Goal: Ask a question: Seek information or help from site administrators or community

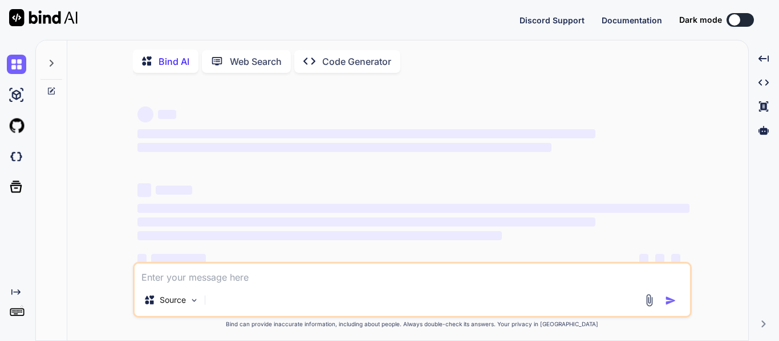
click at [248, 279] on textarea at bounding box center [412, 274] width 555 height 21
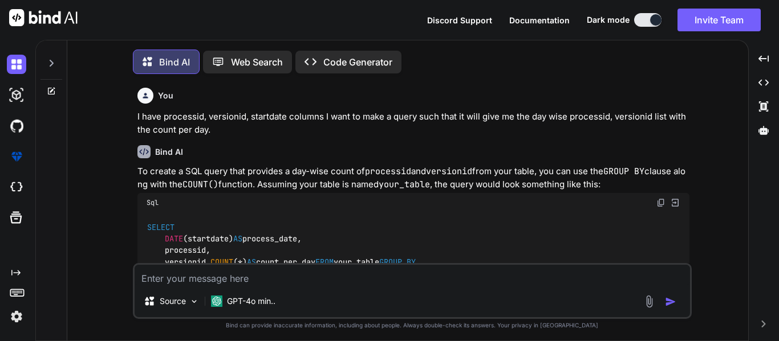
click at [54, 61] on icon at bounding box center [51, 63] width 9 height 9
type textarea "x"
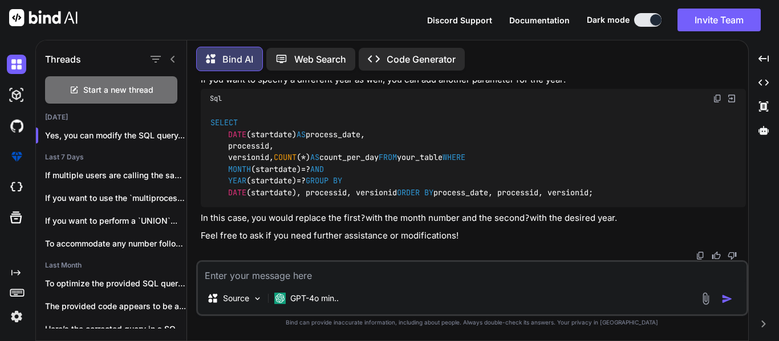
scroll to position [1710, 0]
click at [398, 273] on textarea at bounding box center [472, 272] width 548 height 21
type textarea "I"
type textarea "x"
type textarea "I"
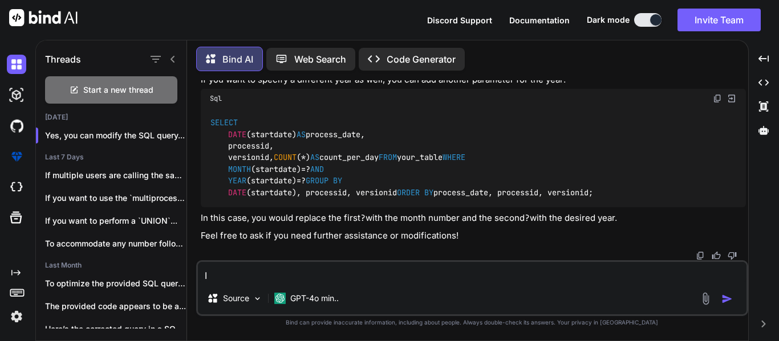
type textarea "x"
type textarea "I w"
type textarea "x"
type textarea "I wa"
type textarea "x"
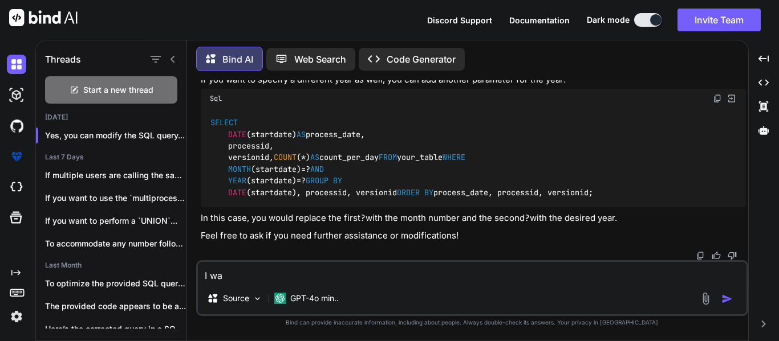
type textarea "I wan"
type textarea "x"
type textarea "I want"
type textarea "x"
type textarea "I want"
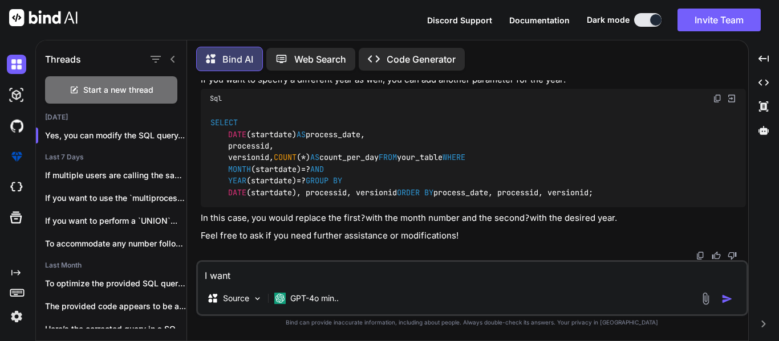
type textarea "x"
type textarea "I want t"
type textarea "x"
type textarea "I want to"
type textarea "x"
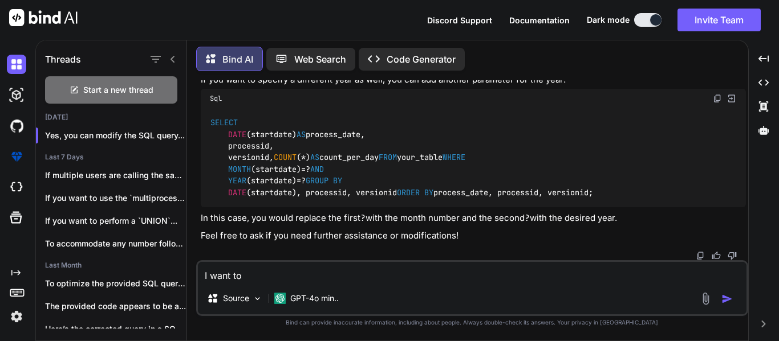
type textarea "I want to"
type textarea "x"
type textarea "I want to g"
type textarea "x"
type textarea "I want to"
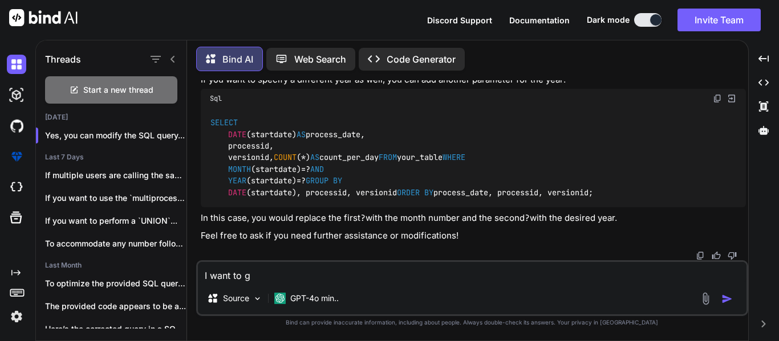
type textarea "x"
type textarea "I want to a"
type textarea "x"
type textarea "I want to"
type textarea "x"
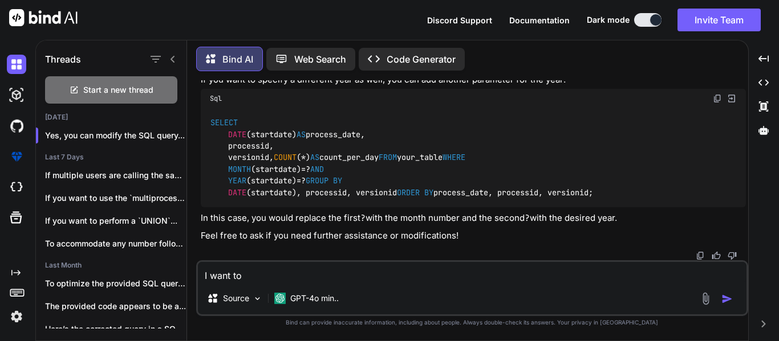
type textarea "I want to t"
type textarea "x"
type textarea "I want to to"
type textarea "x"
type textarea "I want to to"
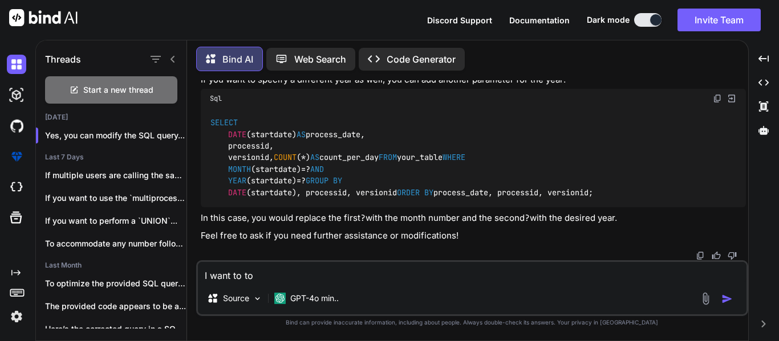
type textarea "x"
type textarea "I want to to a"
type textarea "x"
type textarea "I want to to al"
type textarea "x"
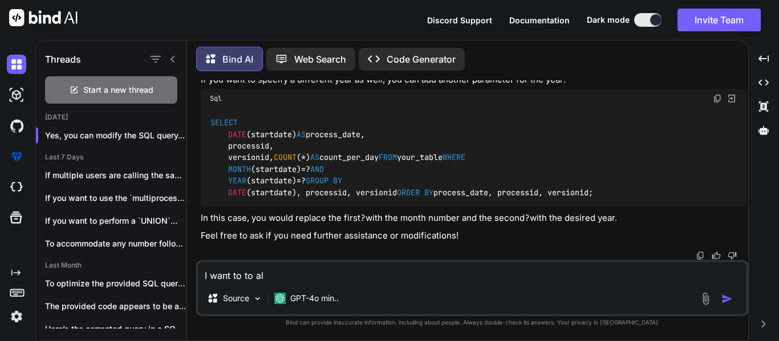
type textarea "I want to to als"
type textarea "x"
type textarea "I want to to also"
type textarea "x"
type textarea "I want to to also"
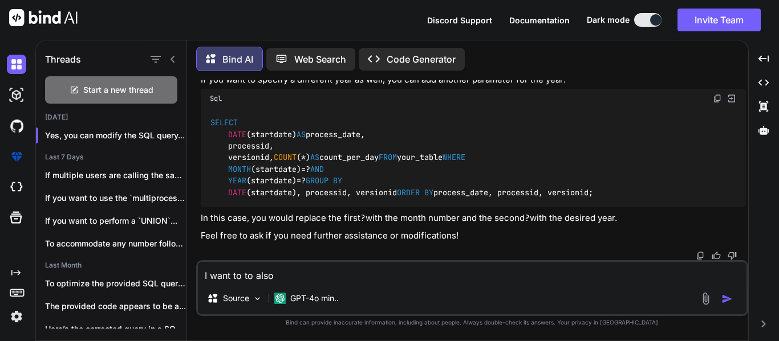
type textarea "x"
type textarea "I want to to also g"
type textarea "x"
type textarea "I want to to also ge"
type textarea "x"
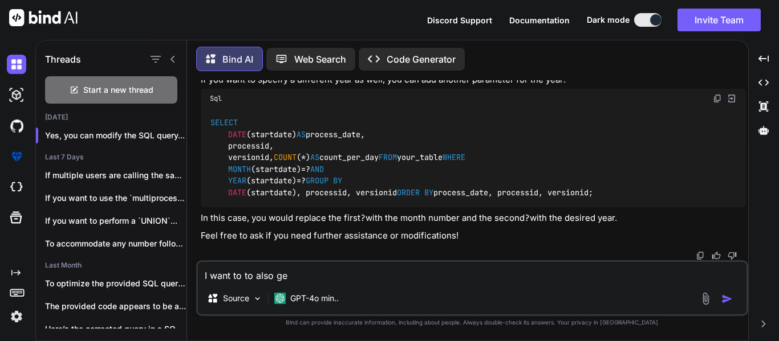
type textarea "I want to to also get"
type textarea "x"
type textarea "I want to to also get"
type textarea "x"
type textarea "I want to to also get t"
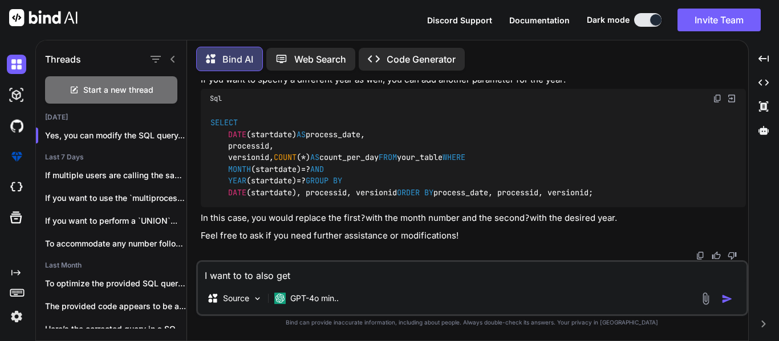
type textarea "x"
type textarea "I want to to also get teh"
type textarea "x"
type textarea "I want to to also get teh"
type textarea "x"
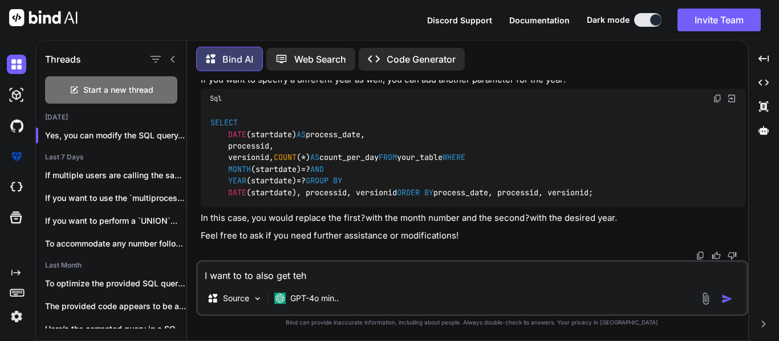
type textarea "I want to to also get teh t"
type textarea "x"
type textarea "I want to to also get teh to"
type textarea "x"
type textarea "I want to to also get teh t"
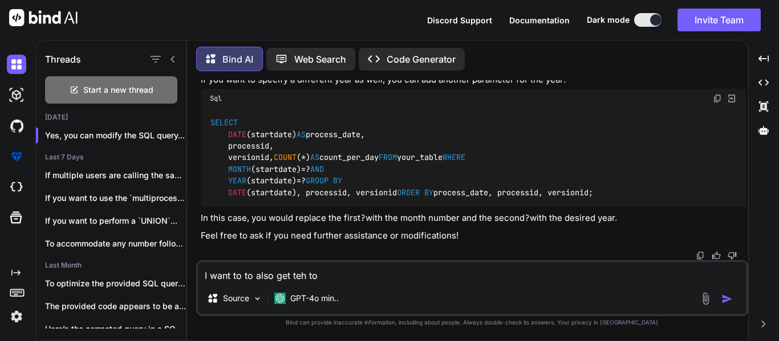
type textarea "x"
type textarea "I want to to also get teh"
type textarea "x"
type textarea "I want to to also get teh"
type textarea "x"
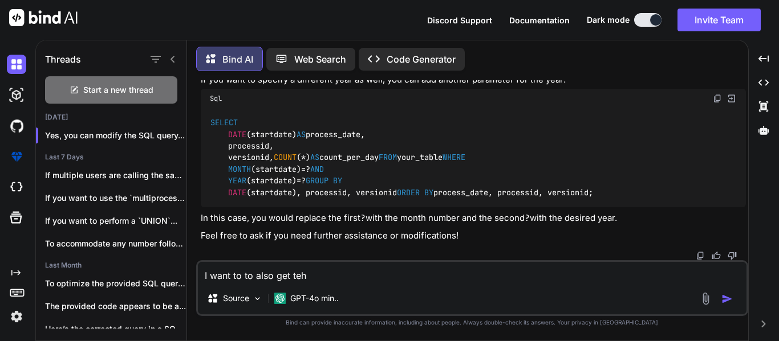
type textarea "I want to to also get te"
type textarea "x"
type textarea "I want to to also get t"
type textarea "x"
type textarea "I want to to also get th"
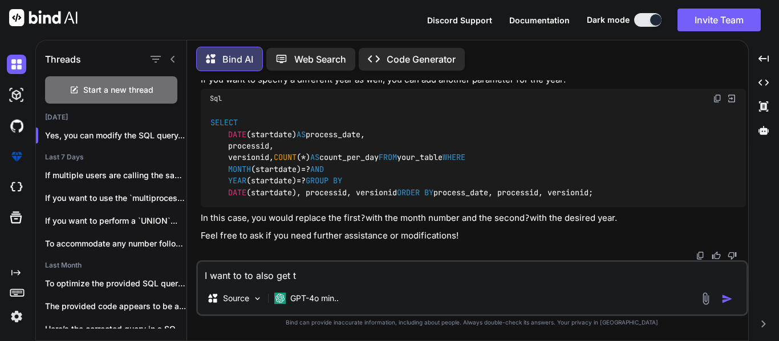
type textarea "x"
type textarea "I want to to also get the"
type textarea "x"
type textarea "I want to to also get the"
type textarea "x"
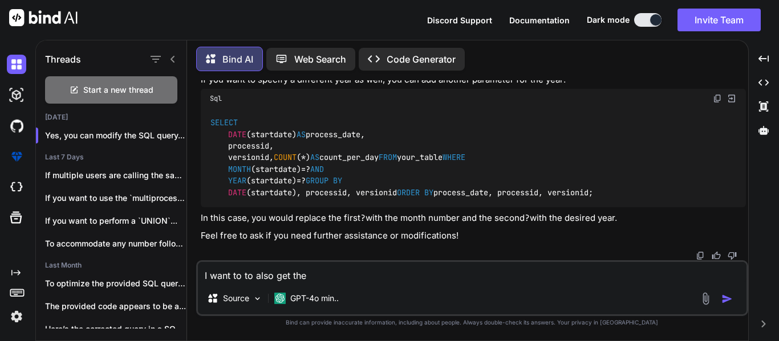
type textarea "I want to to also get the t"
type textarea "x"
type textarea "I want to to also get the to"
type textarea "x"
type textarea "I want to to also get the tot"
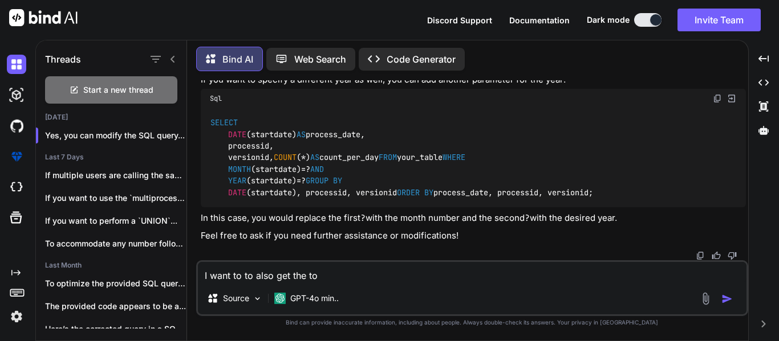
type textarea "x"
type textarea "I want to to also get the tota"
type textarea "x"
type textarea "I want to to also get the total"
type textarea "x"
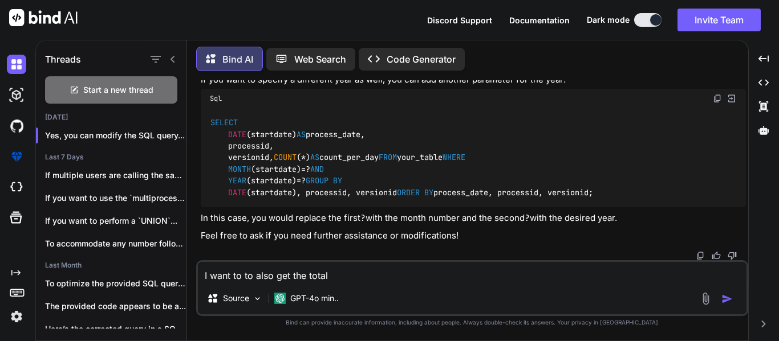
type textarea "I want to to also get the total"
type textarea "x"
type textarea "I want to to also get the total c"
type textarea "x"
type textarea "I want to to also get the total co"
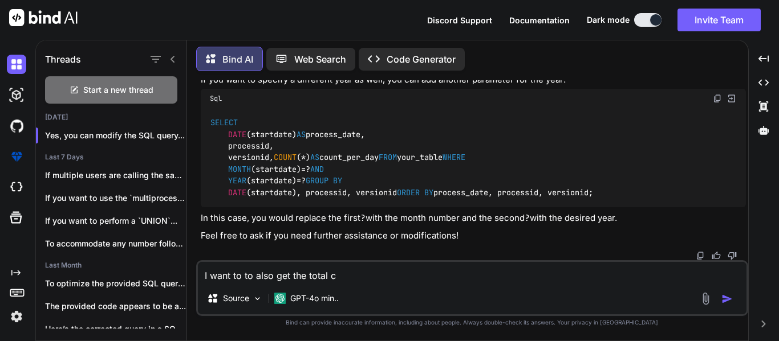
type textarea "x"
type textarea "I want to to also get the total cou"
type textarea "x"
type textarea "I want to to also get the total coun"
type textarea "x"
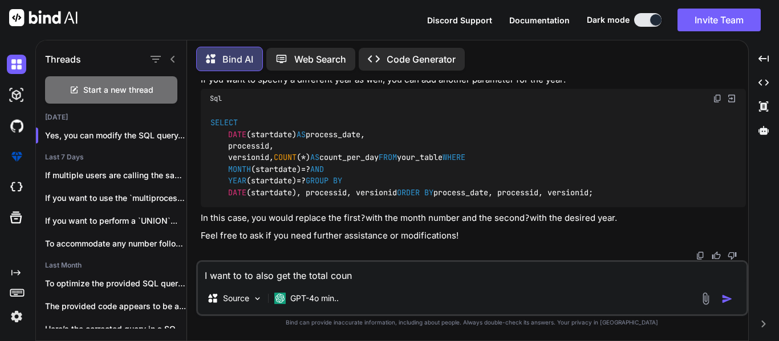
type textarea "I want to to also get the total count"
type textarea "x"
type textarea "I want to to also get the total count"
type textarea "x"
type textarea "I want to to also get the total count p"
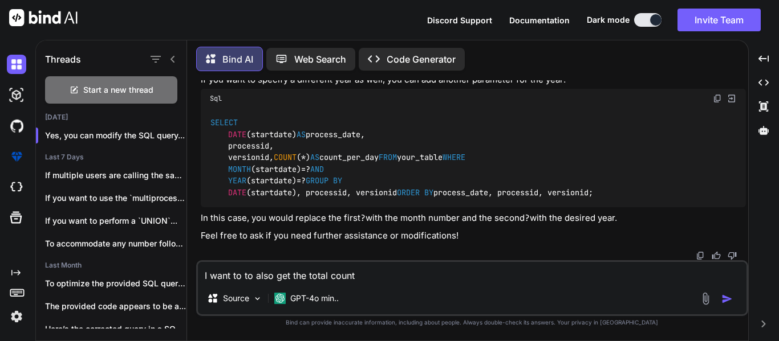
type textarea "x"
type textarea "I want to to also get the total count pe"
type textarea "x"
type textarea "I want to to also get the total count per"
type textarea "x"
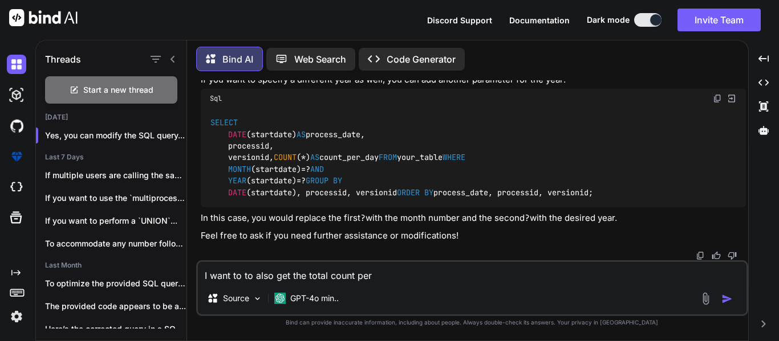
type textarea "I want to to also get the total count per"
type textarea "x"
type textarea "I want to to also get the total count per d"
type textarea "x"
type textarea "I want to to also get the total count per da"
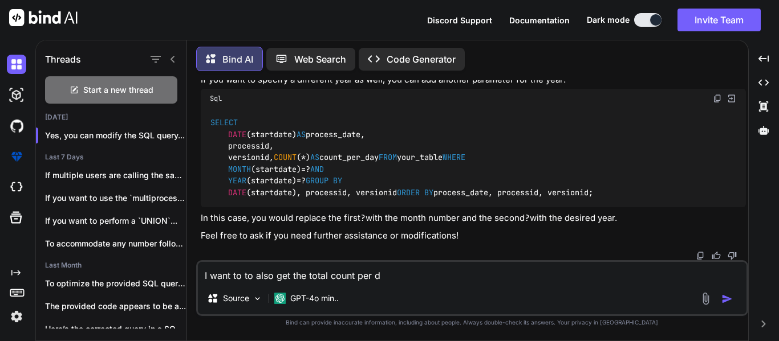
type textarea "x"
type textarea "I want to to also get the total count per day"
type textarea "x"
type textarea "I want to to also get the total count per day"
type textarea "x"
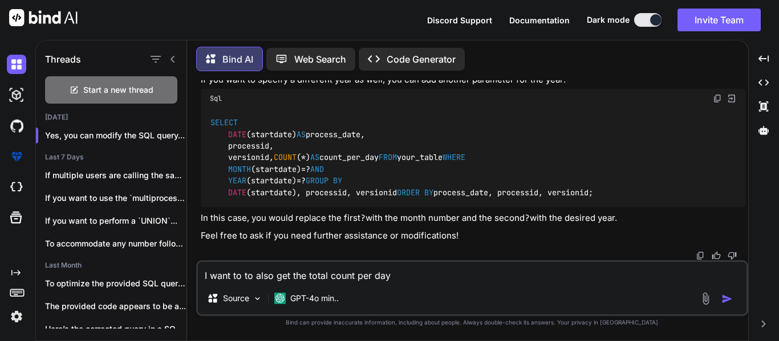
type textarea "I want to to also get the total count per day n"
type textarea "x"
type textarea "I want to to also get the total count per day no"
type textarea "x"
type textarea "I want to to also get the total count per day not"
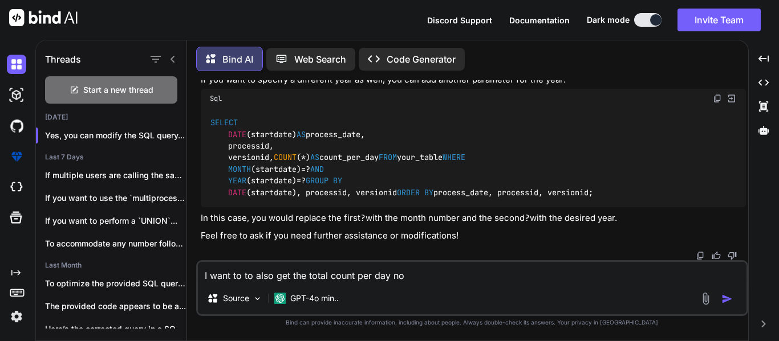
type textarea "x"
type textarea "I want to to also get the total count per day not"
type textarea "x"
type textarea "I want to to also get the total count per day not"
click at [448, 275] on textarea "I want to to also get the total count per day not" at bounding box center [472, 272] width 548 height 21
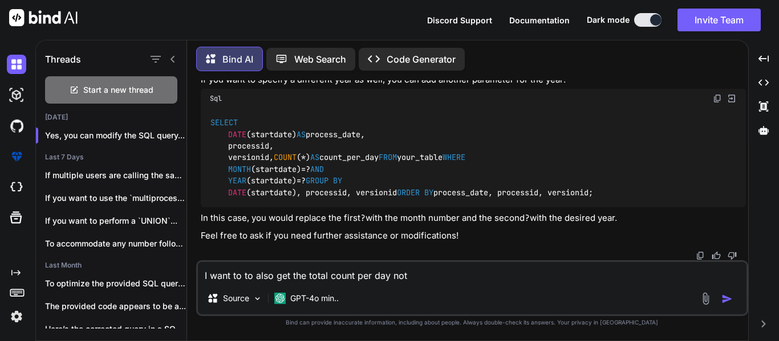
click at [448, 275] on textarea "I want to to also get the total count per day not" at bounding box center [472, 272] width 548 height 21
type textarea "x"
click at [715, 103] on img at bounding box center [717, 98] width 9 height 9
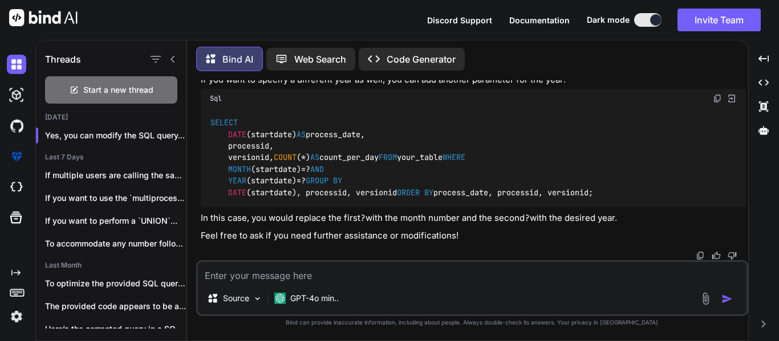
click at [433, 271] on textarea at bounding box center [472, 272] width 548 height 21
type textarea "H"
type textarea "x"
type textarea "HO"
type textarea "x"
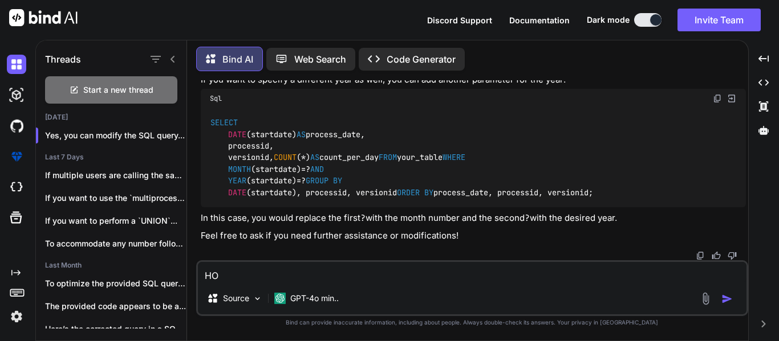
type textarea "HOw"
type textarea "x"
type textarea "HOw"
type textarea "x"
type textarea "HOw t"
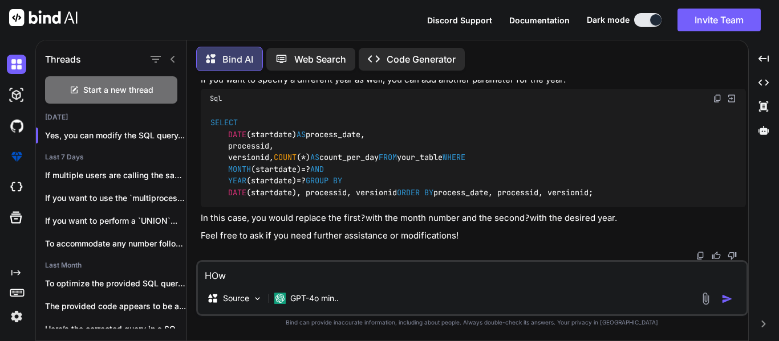
type textarea "x"
type textarea "HOw to"
type textarea "x"
type textarea "HOw to"
type textarea "x"
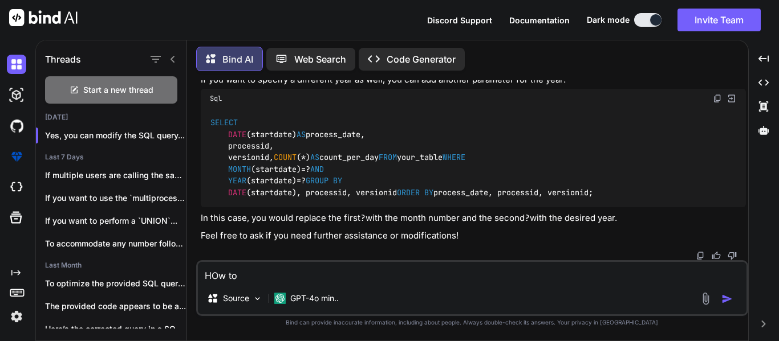
type textarea "HOw to"
type textarea "x"
type textarea "HOw t"
type textarea "x"
type textarea "HOw"
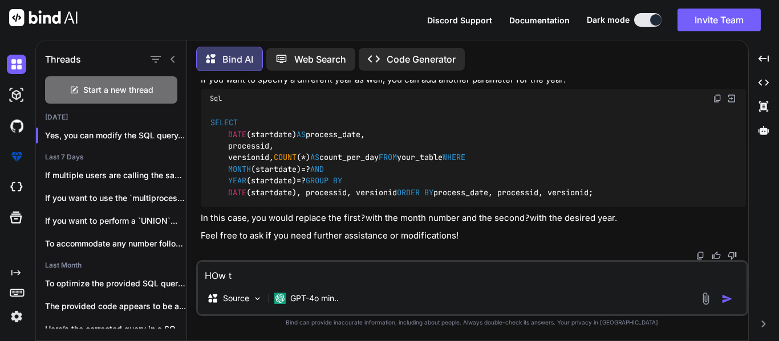
type textarea "x"
type textarea "HOw"
type textarea "x"
type textarea "HO"
type textarea "x"
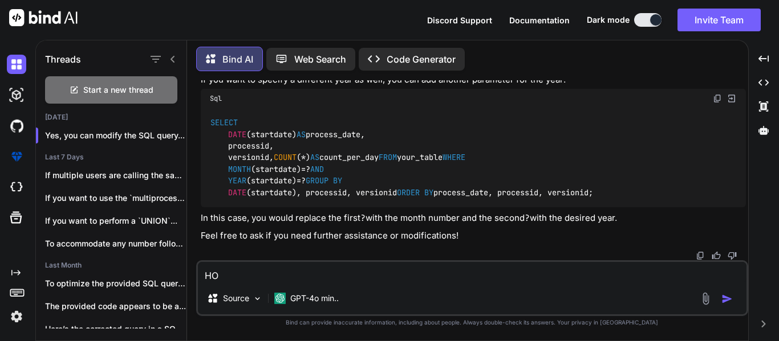
type textarea "H"
type textarea "x"
type textarea "Ho"
type textarea "x"
type textarea "How"
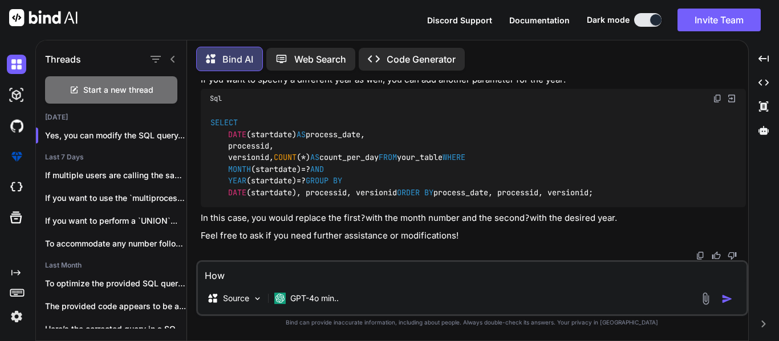
type textarea "x"
type textarea "How"
type textarea "x"
type textarea "How t"
type textarea "x"
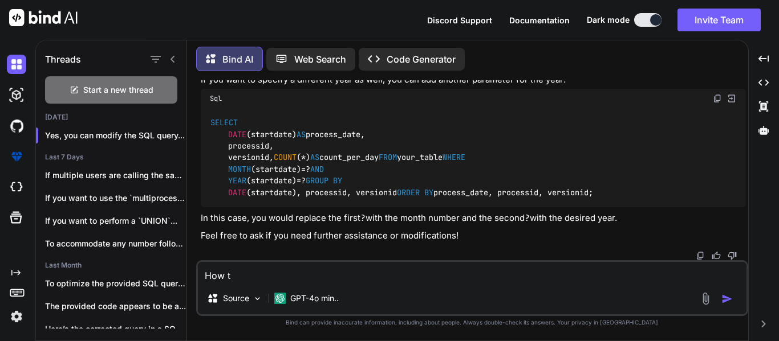
type textarea "How to"
type textarea "x"
type textarea "How to"
type textarea "x"
type textarea "How to d"
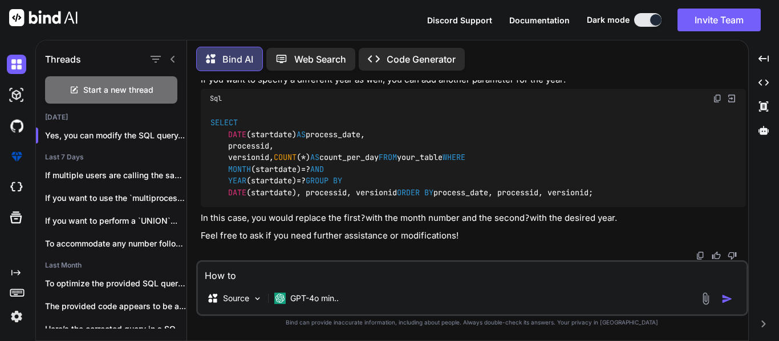
type textarea "x"
type textarea "How to do"
type textarea "x"
type textarea "How to do"
type textarea "x"
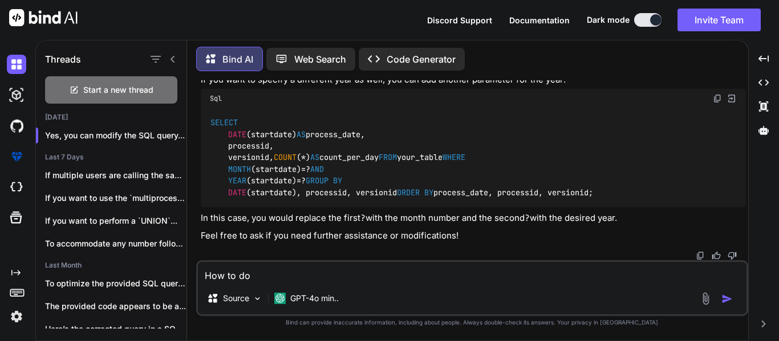
type textarea "How to do t"
type textarea "x"
type textarea "How to do"
type textarea "x"
type textarea "How to do"
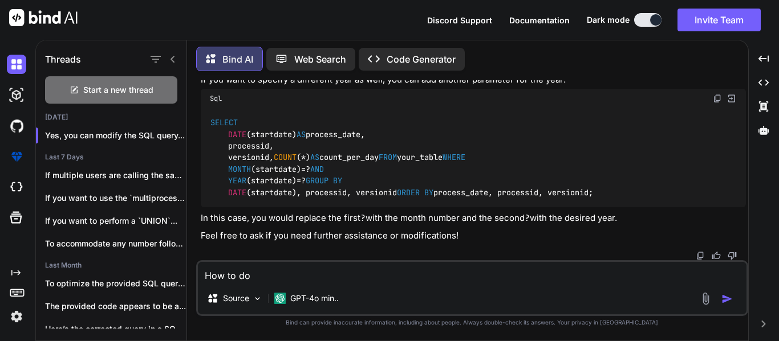
type textarea "x"
type textarea "How to d"
type textarea "x"
type textarea "How to"
type textarea "x"
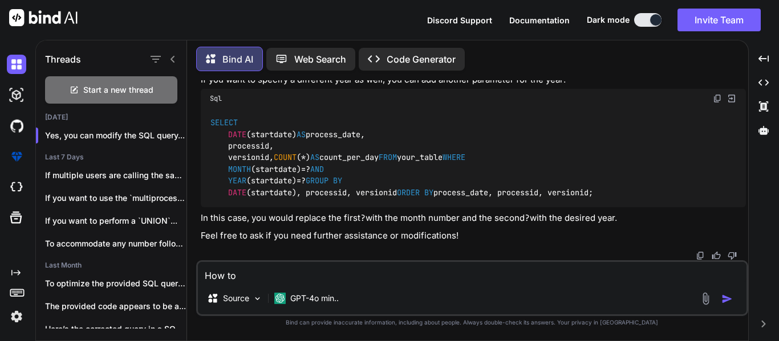
type textarea "How to"
type textarea "x"
type textarea "How tor"
type textarea "x"
type textarea "How [PERSON_NAME]"
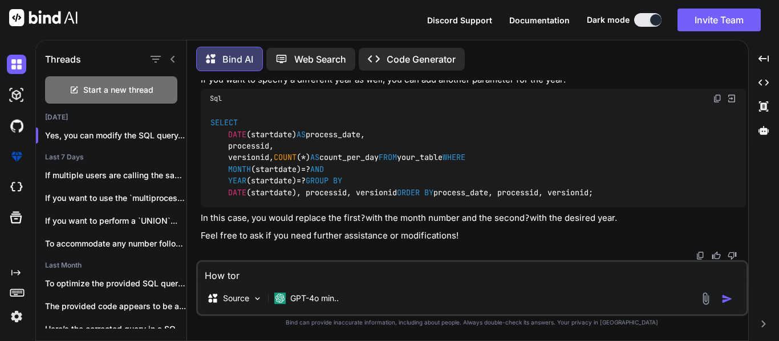
type textarea "x"
type textarea "How torun"
type textarea "x"
type textarea "How [PERSON_NAME]"
type textarea "x"
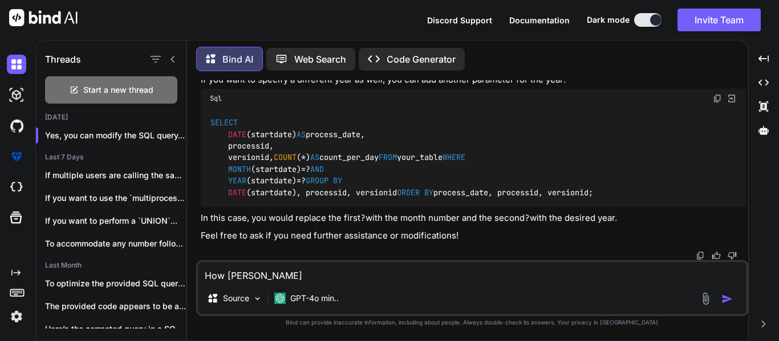
type textarea "How tor"
type textarea "x"
type textarea "How to"
type textarea "x"
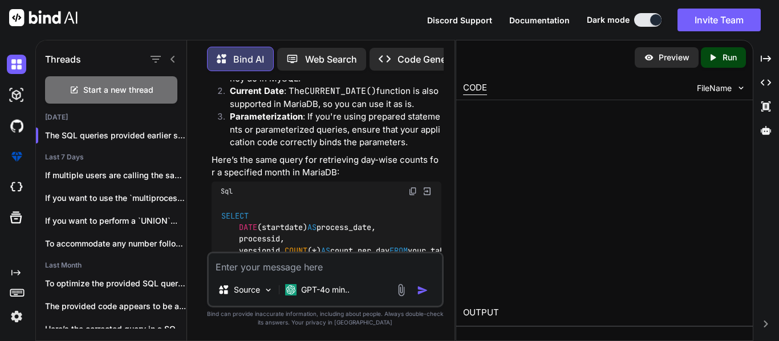
scroll to position [2637, 0]
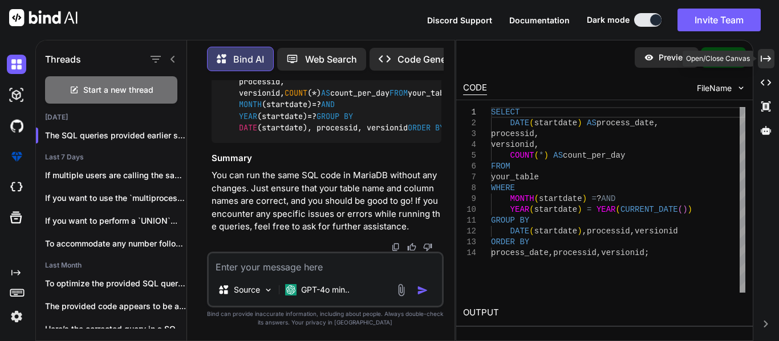
click at [771, 63] on icon "Created with Pixso." at bounding box center [766, 59] width 10 height 10
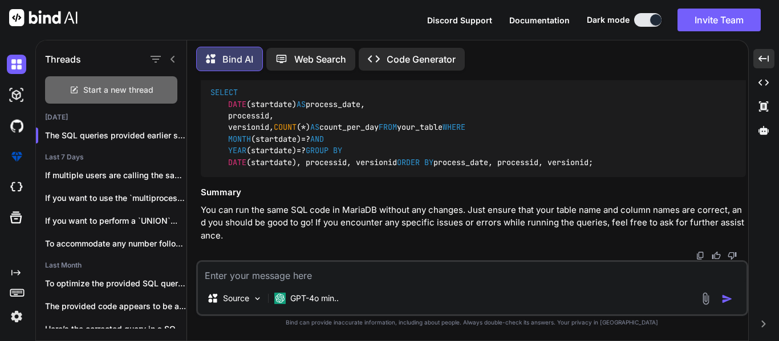
click at [125, 92] on span "Start a new thread" at bounding box center [118, 89] width 70 height 11
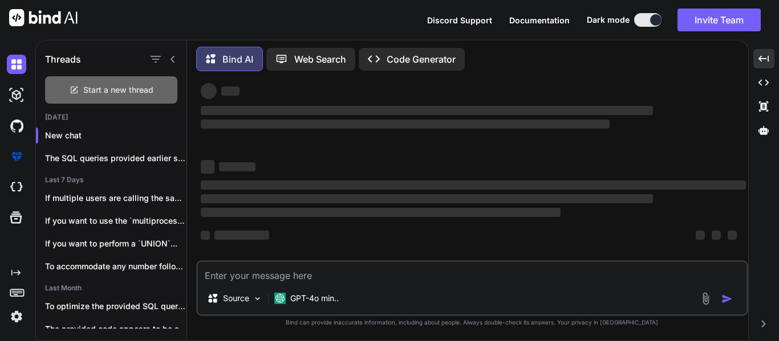
scroll to position [22, 0]
click at [282, 271] on textarea at bounding box center [472, 272] width 548 height 21
paste textarea "How to take input in mariadb from user"
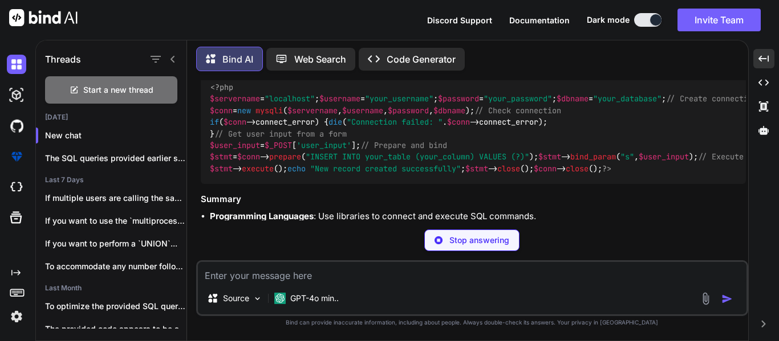
scroll to position [533, 0]
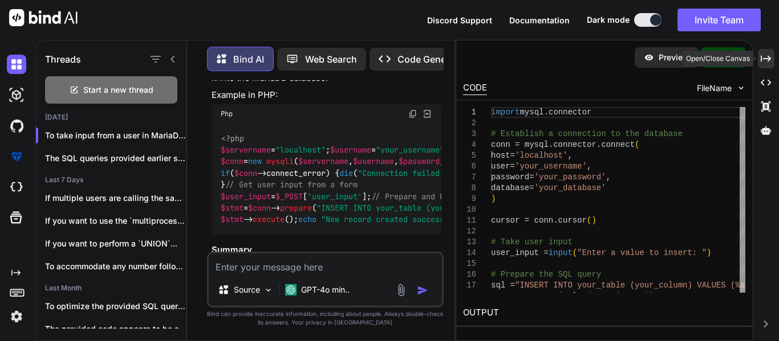
click at [761, 62] on icon "Created with Pixso." at bounding box center [766, 59] width 10 height 10
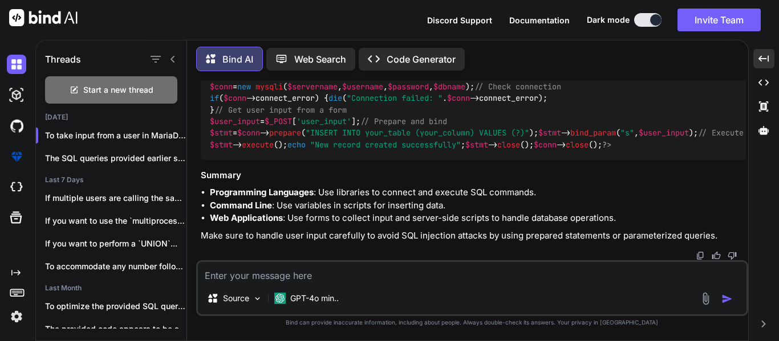
scroll to position [470, 0]
